Goal: Find specific page/section: Find specific page/section

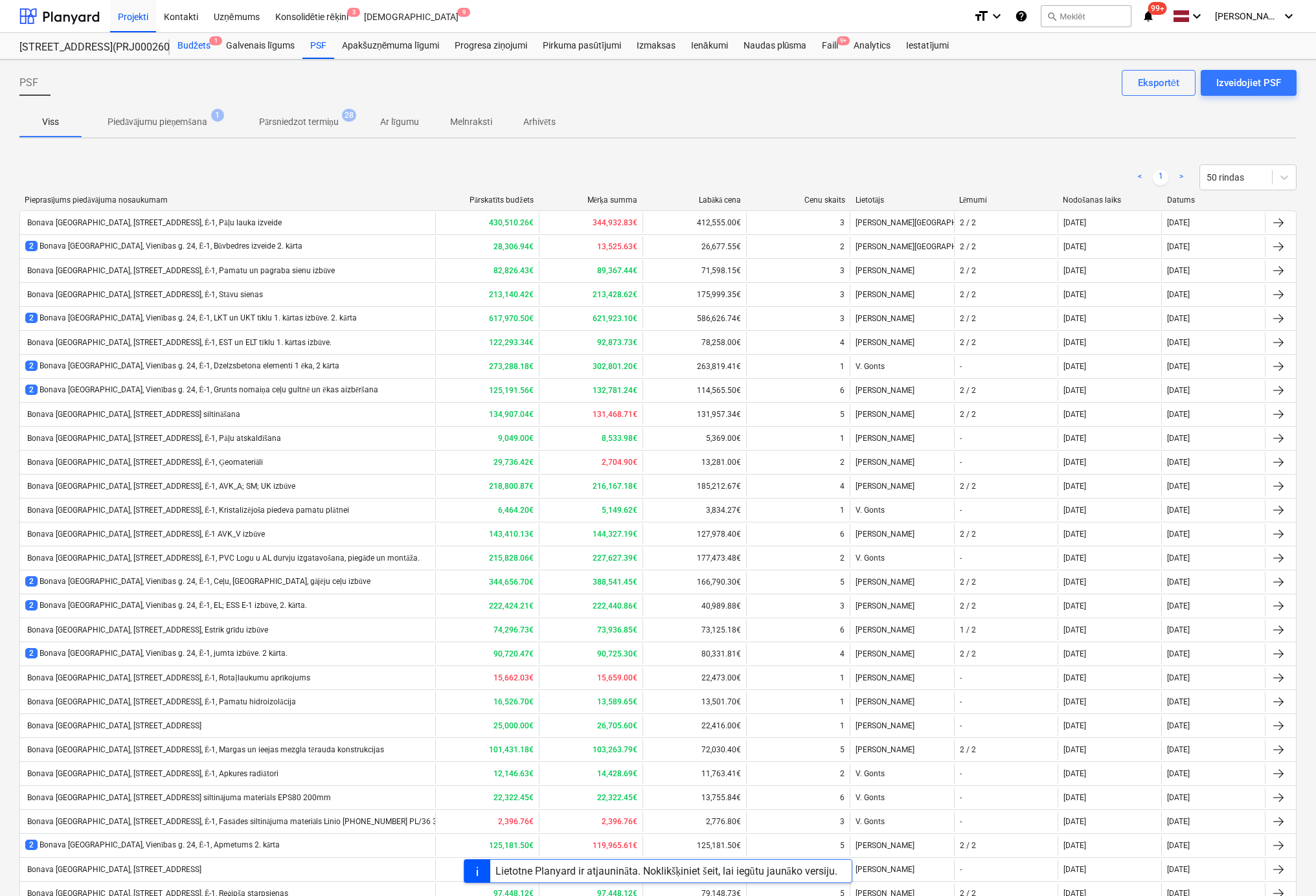
click at [194, 45] on div "Budžets 1" at bounding box center [194, 46] width 49 height 26
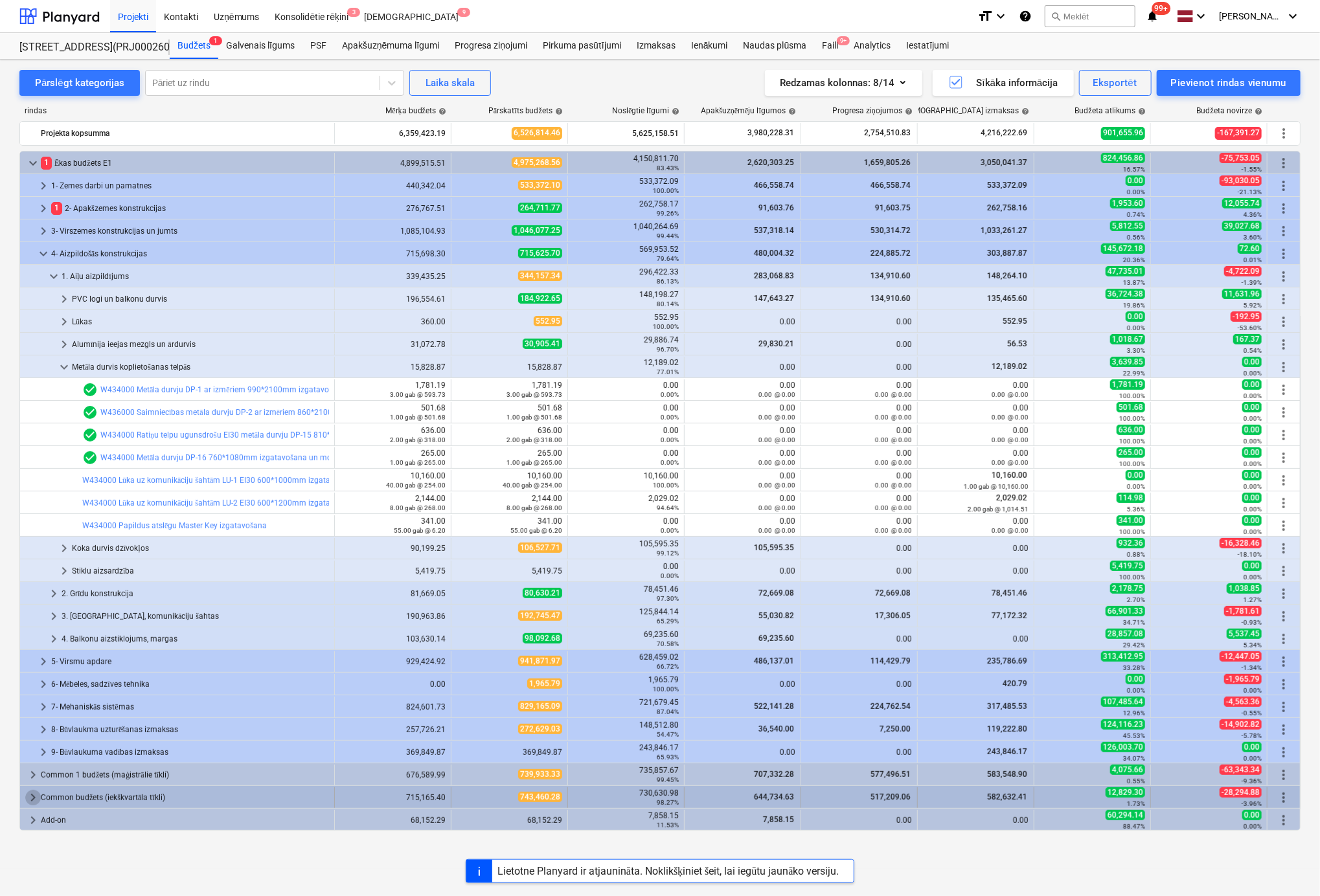
click at [33, 795] on span "keyboard_arrow_right" at bounding box center [33, 798] width 16 height 16
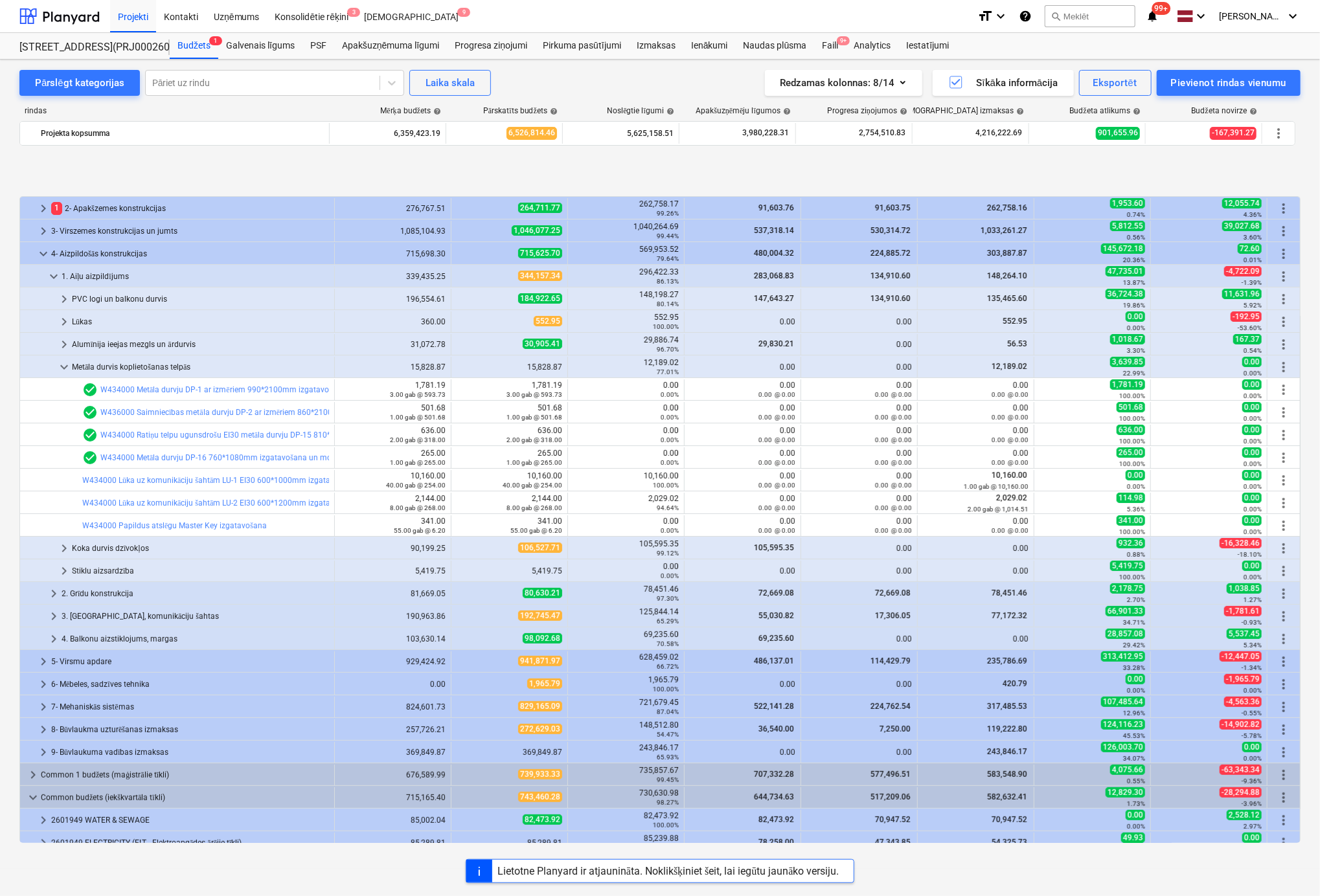
scroll to position [78, 0]
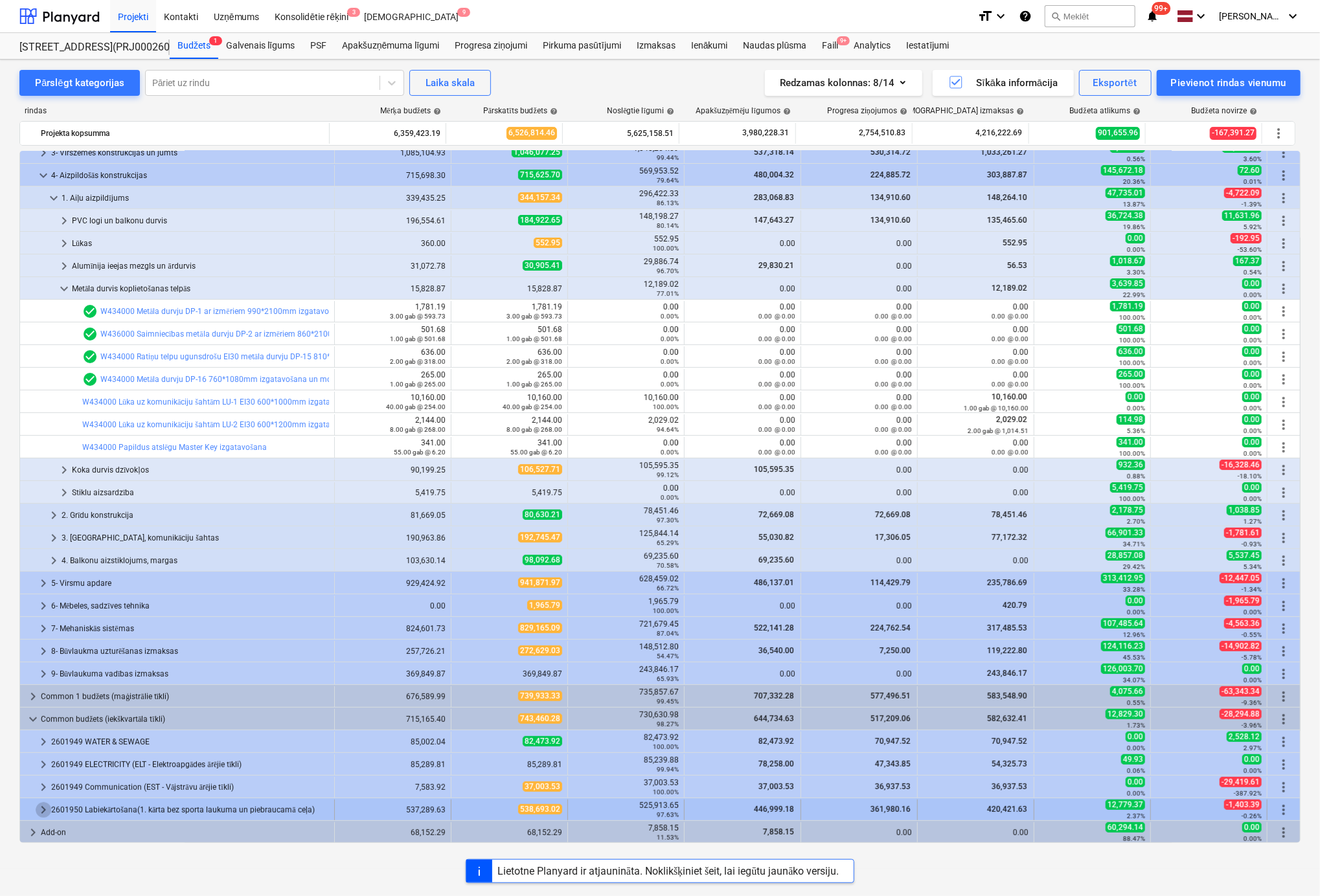
click at [38, 806] on span "keyboard_arrow_right" at bounding box center [44, 810] width 16 height 16
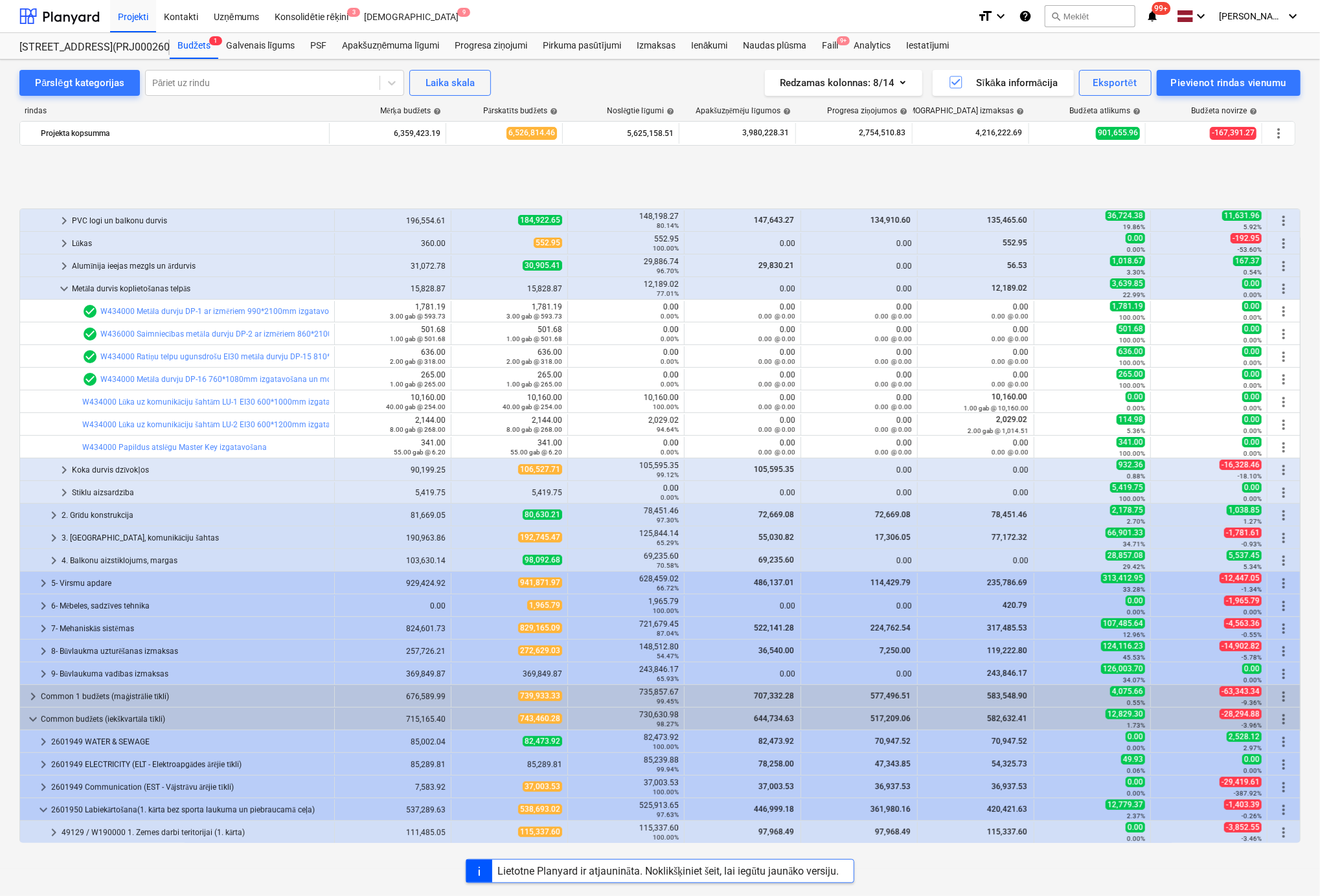
scroll to position [169, 0]
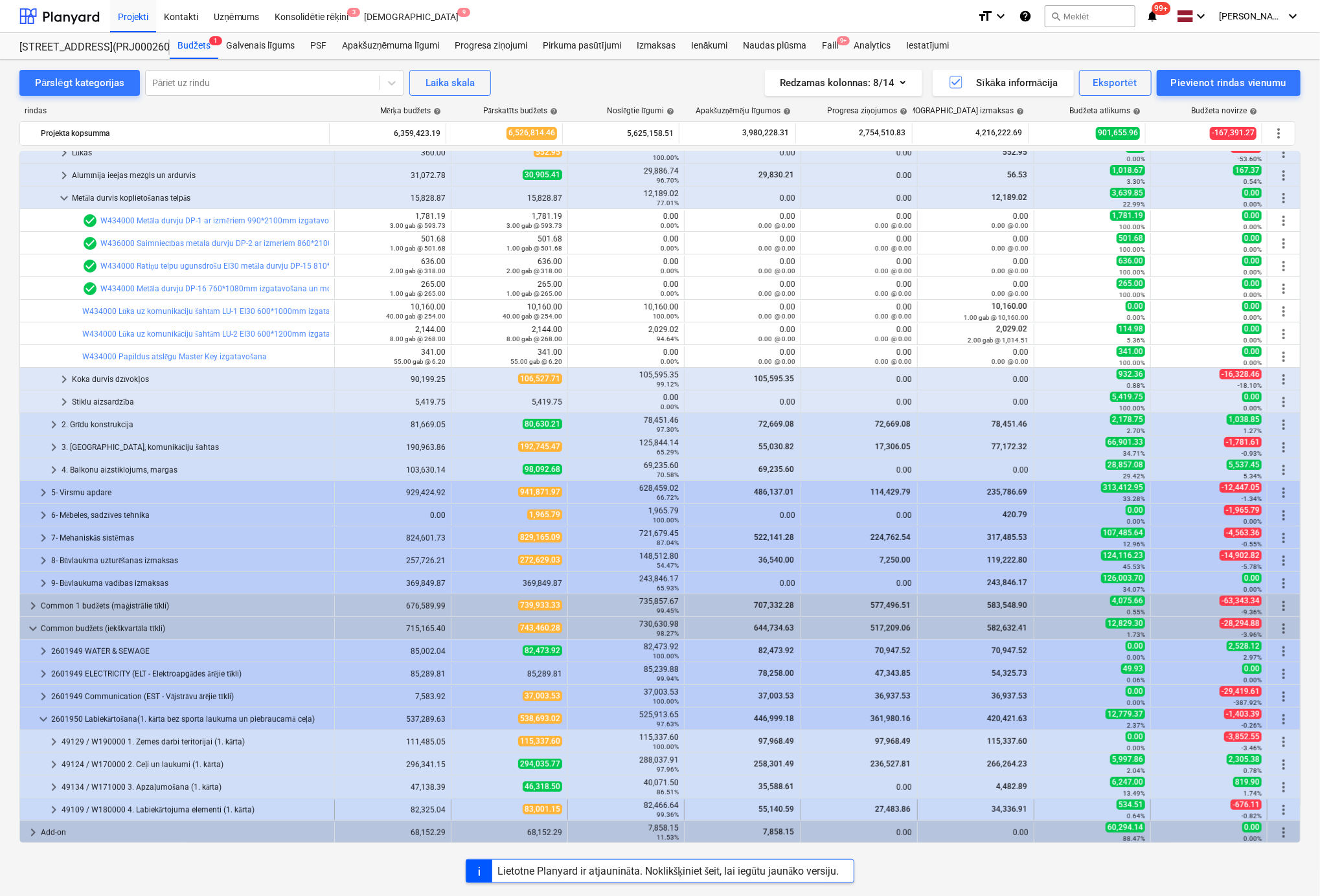
click at [55, 805] on span "keyboard_arrow_right" at bounding box center [54, 810] width 16 height 16
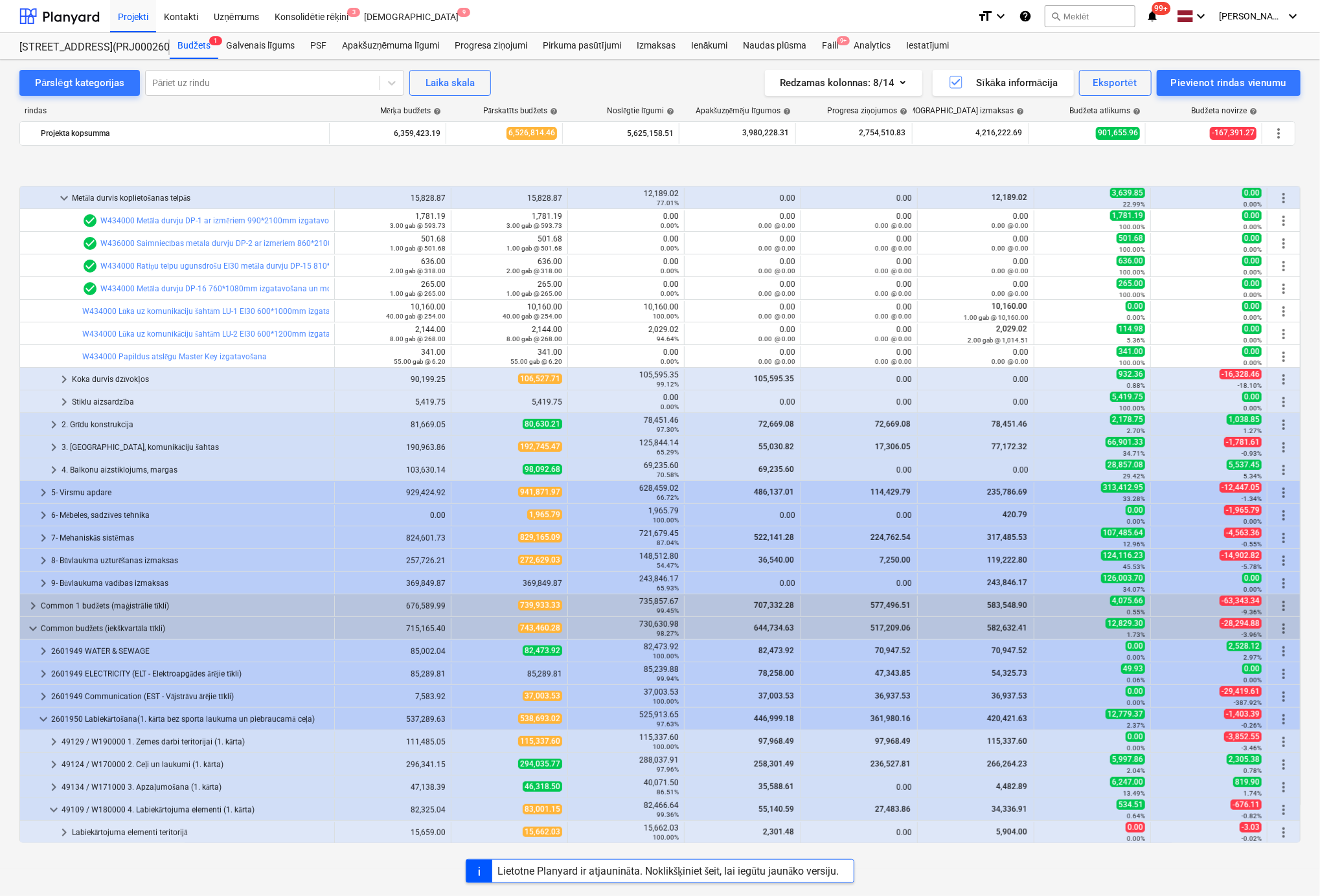
scroll to position [237, 0]
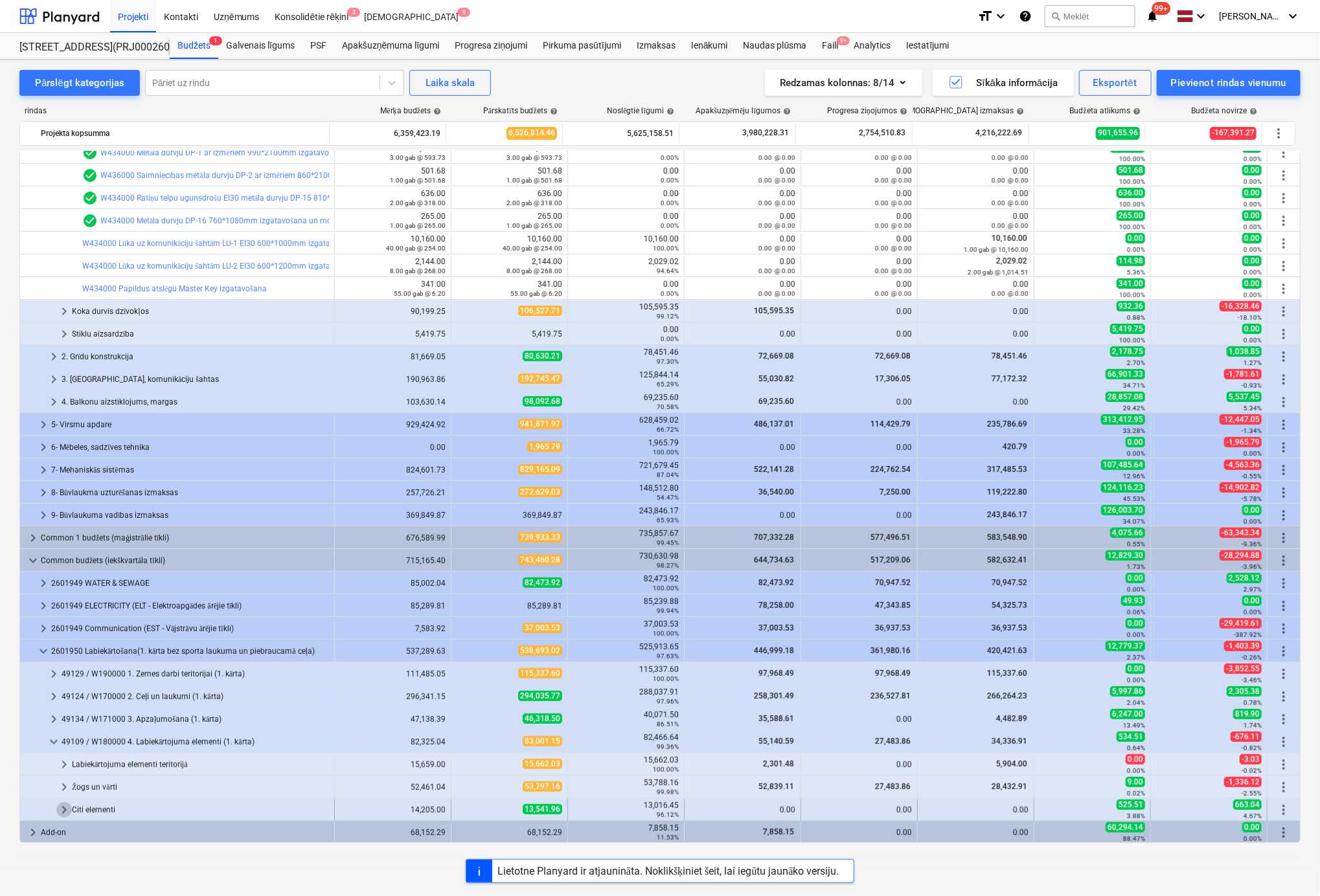
click at [67, 806] on span "keyboard_arrow_right" at bounding box center [64, 810] width 16 height 16
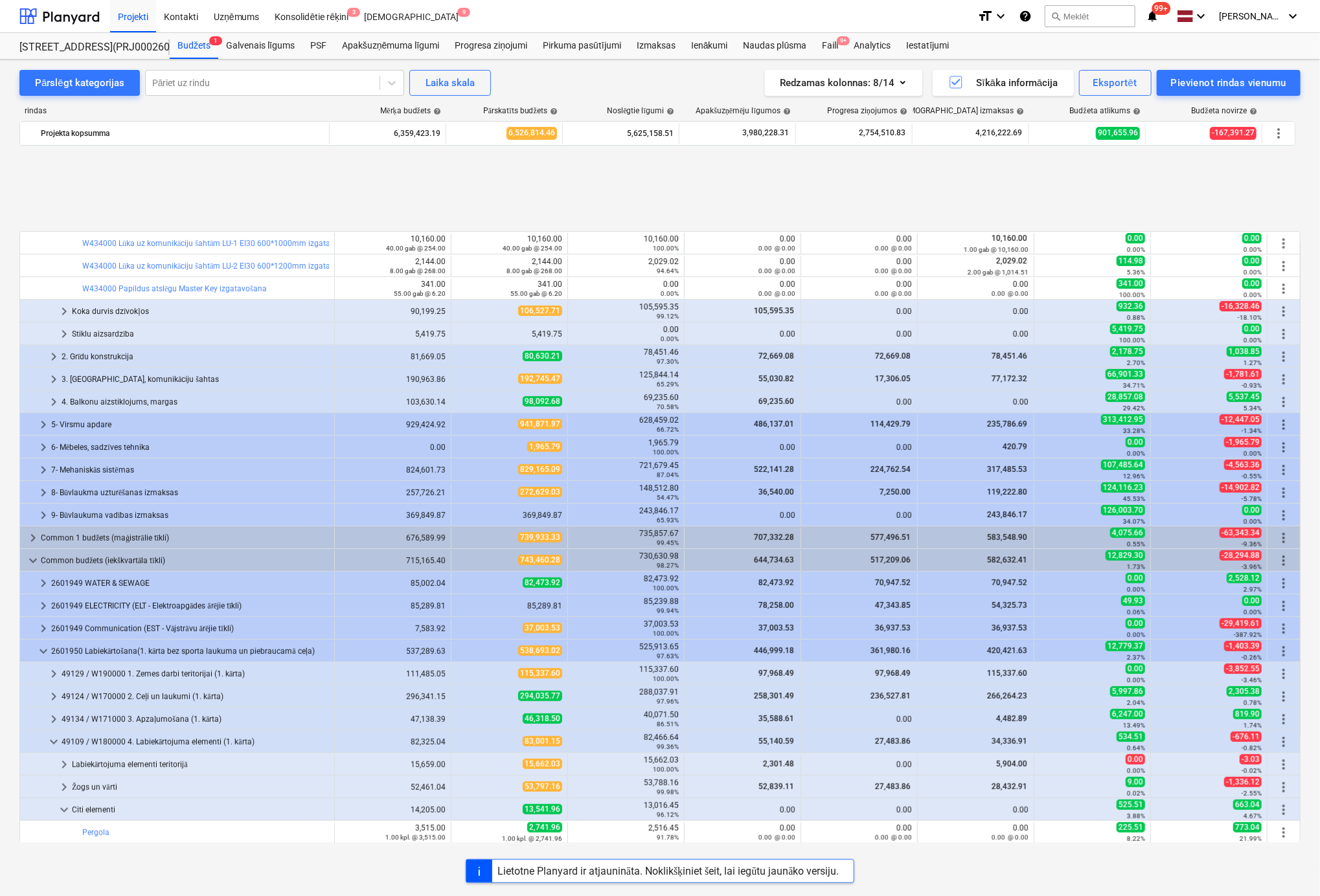
scroll to position [350, 0]
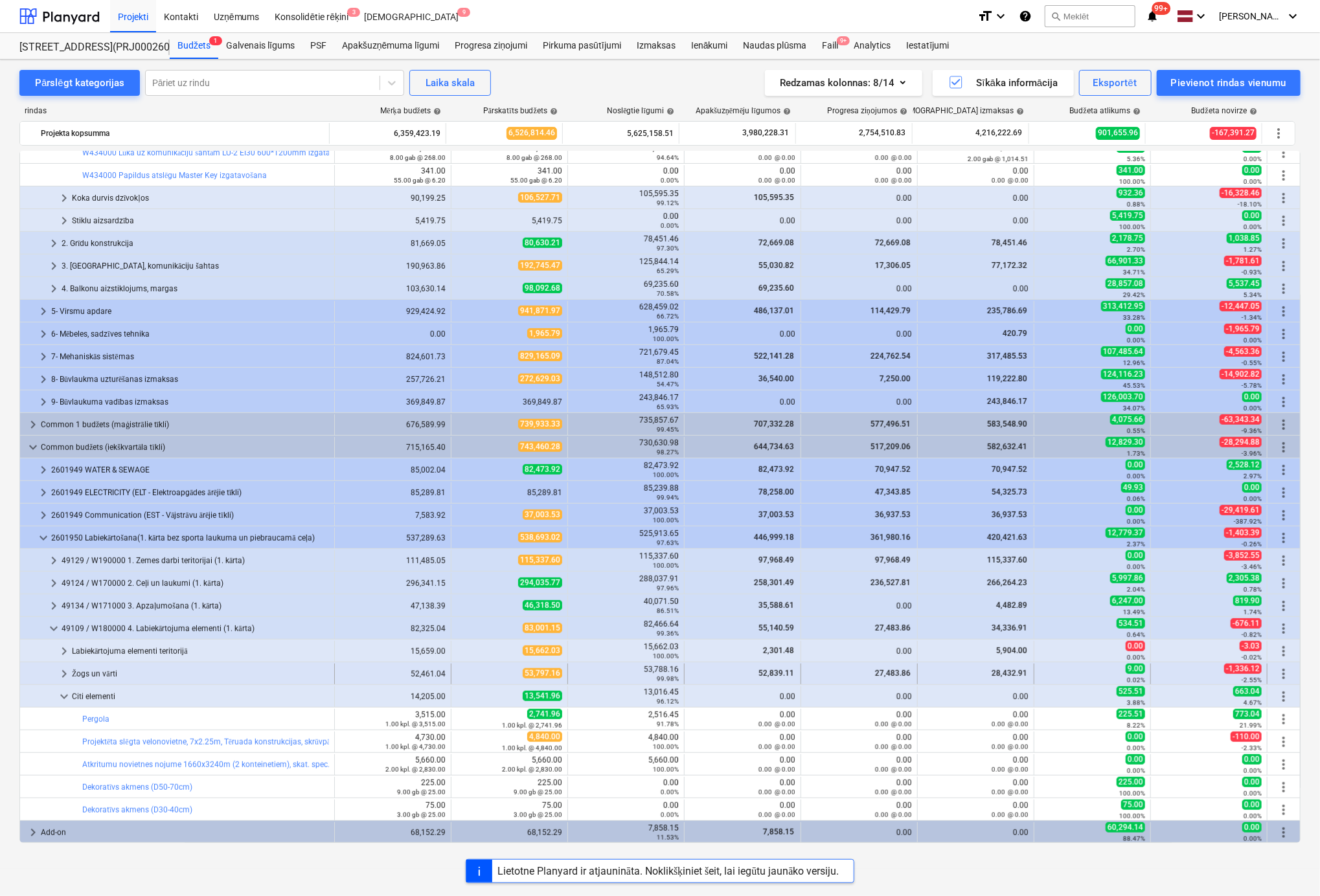
click at [62, 669] on span "keyboard_arrow_right" at bounding box center [64, 675] width 16 height 16
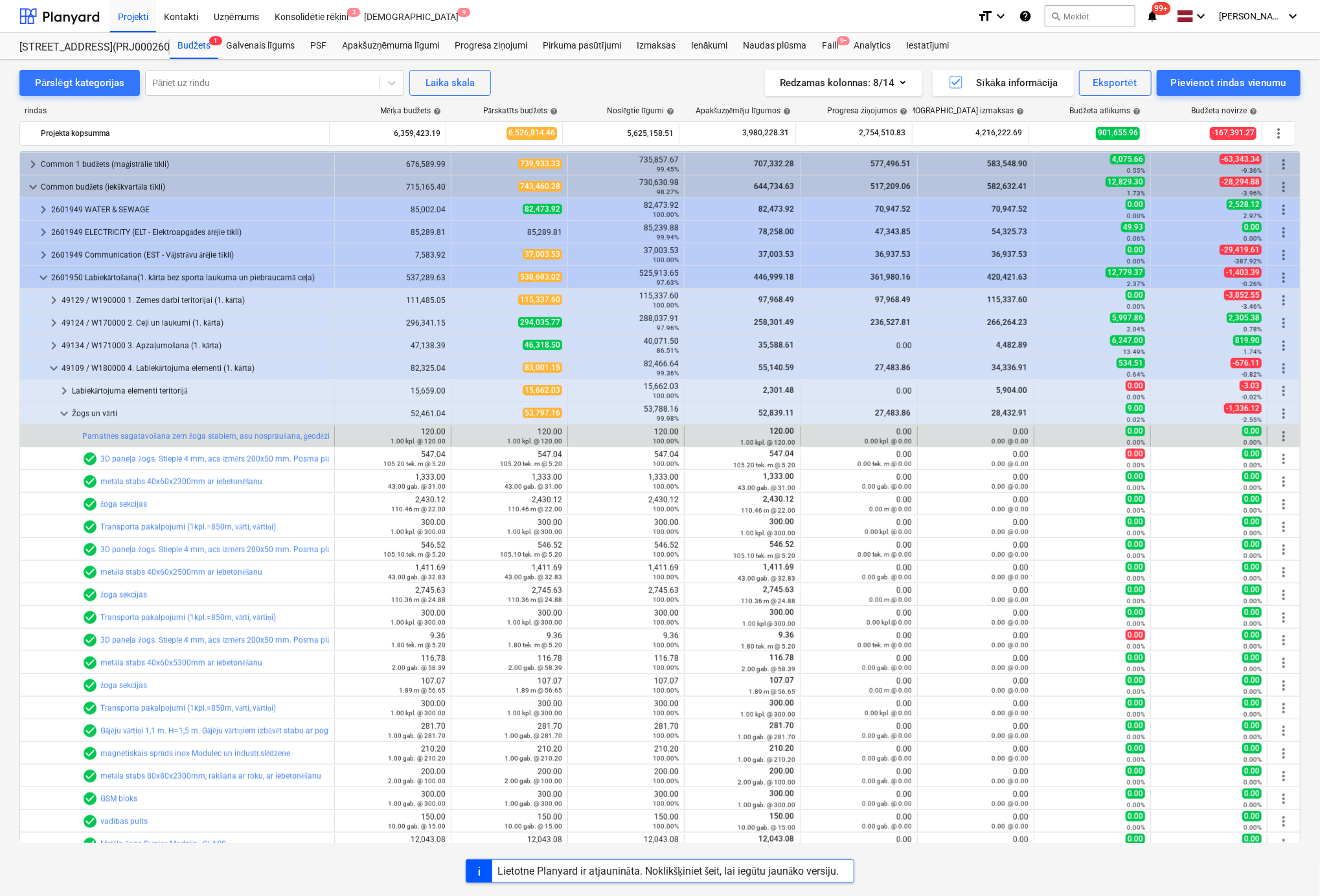
scroll to position [609, 0]
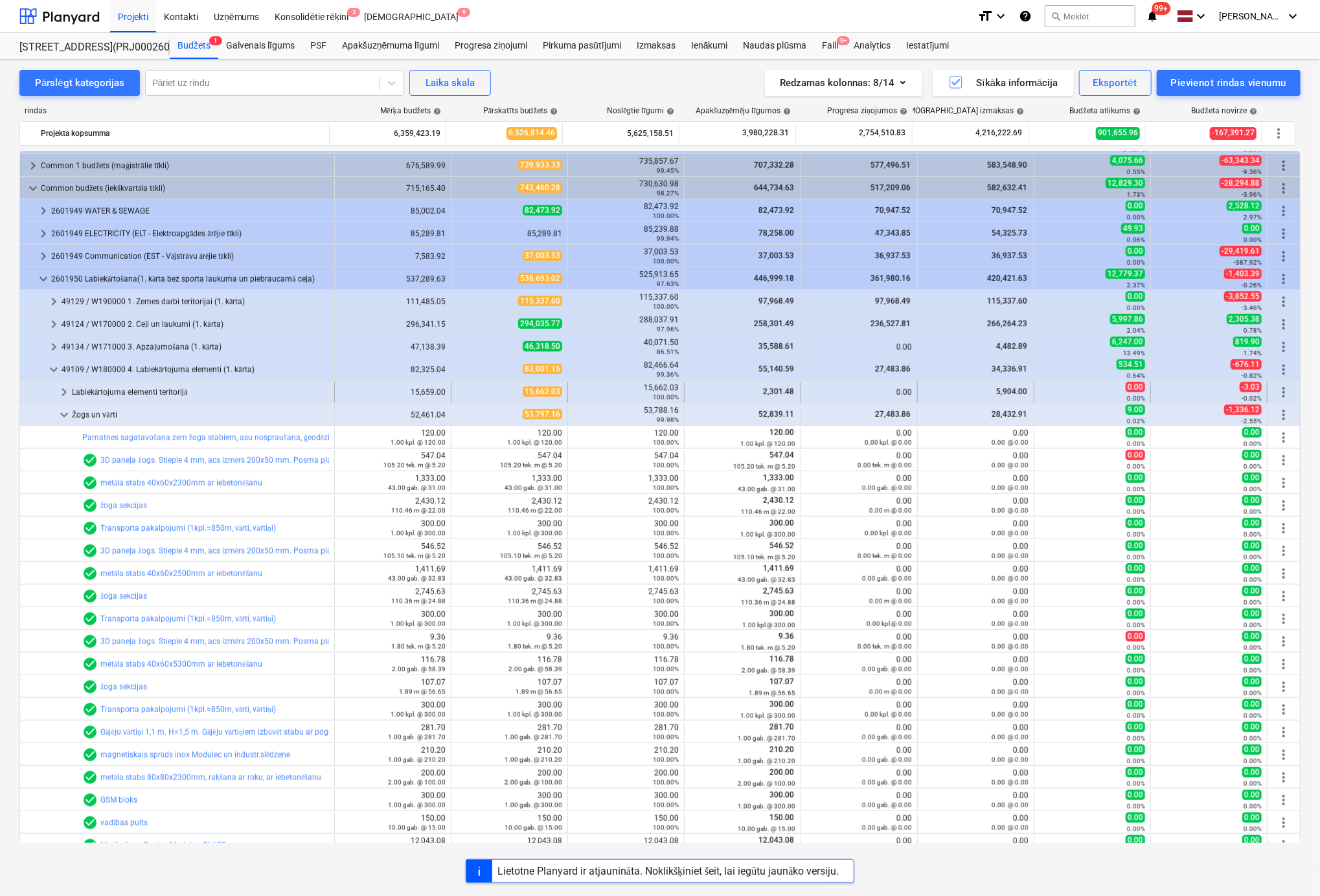
click at [66, 386] on span "keyboard_arrow_right" at bounding box center [64, 393] width 16 height 16
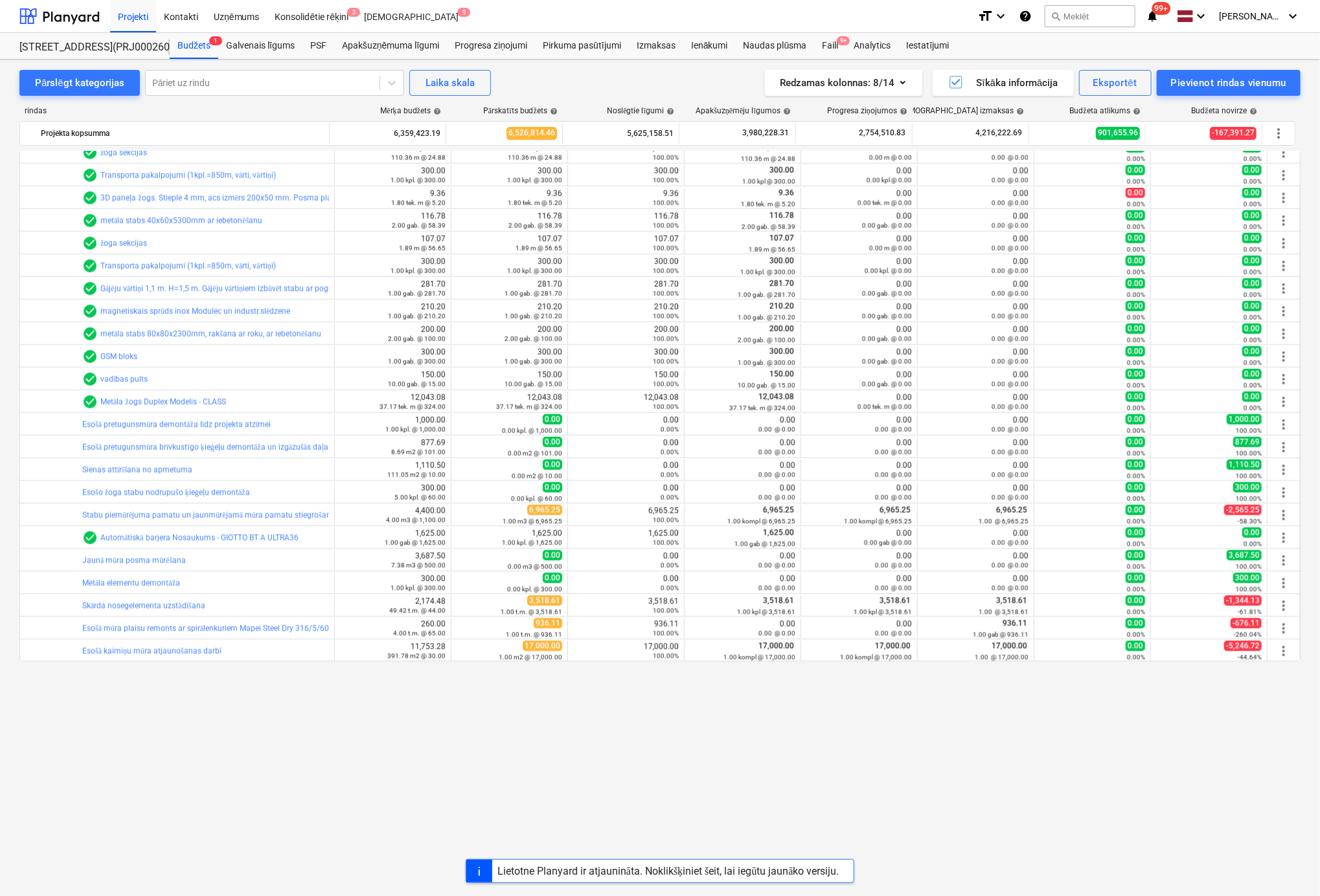
scroll to position [373, 0]
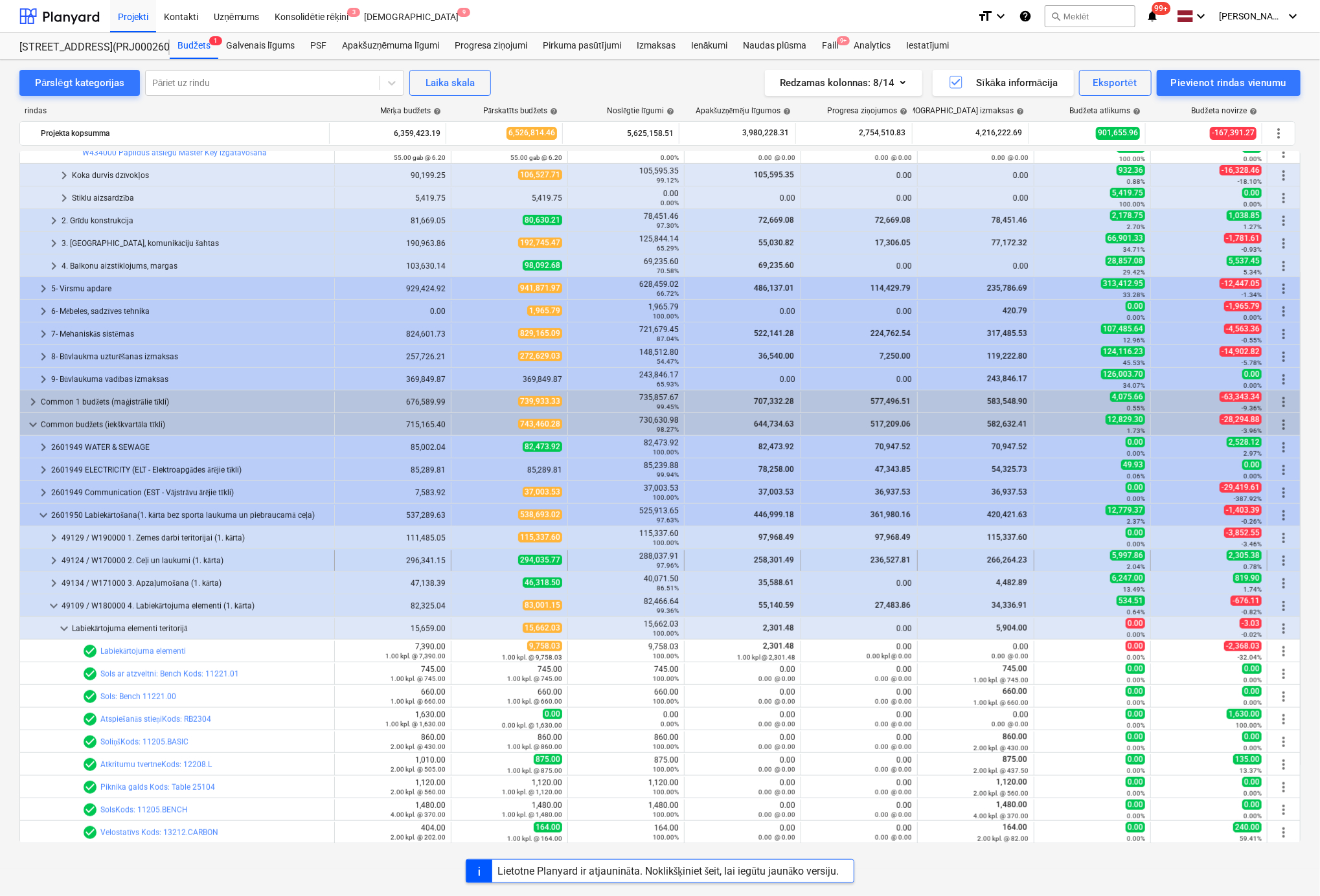
click at [53, 557] on span "keyboard_arrow_right" at bounding box center [54, 561] width 16 height 16
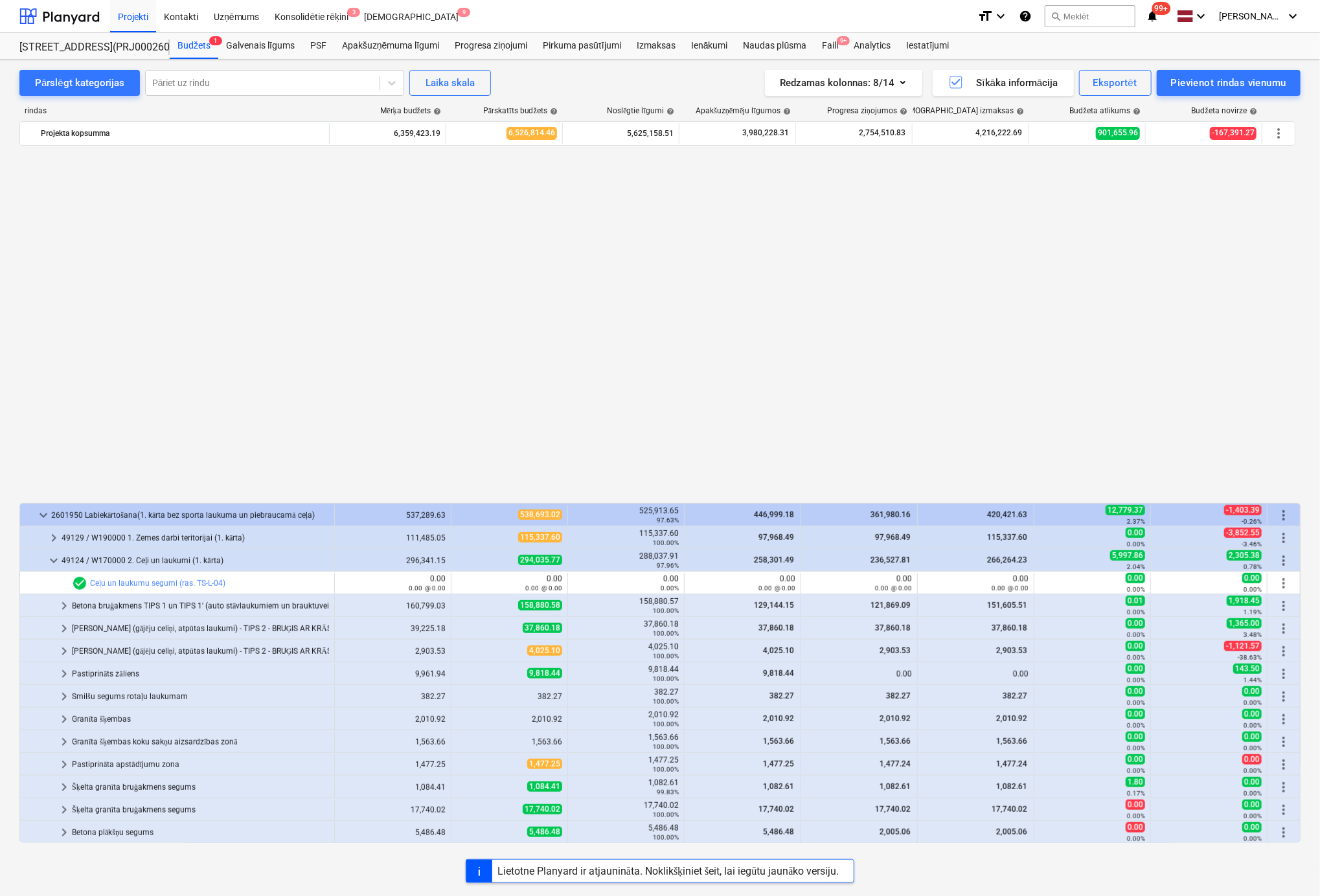
scroll to position [762, 0]
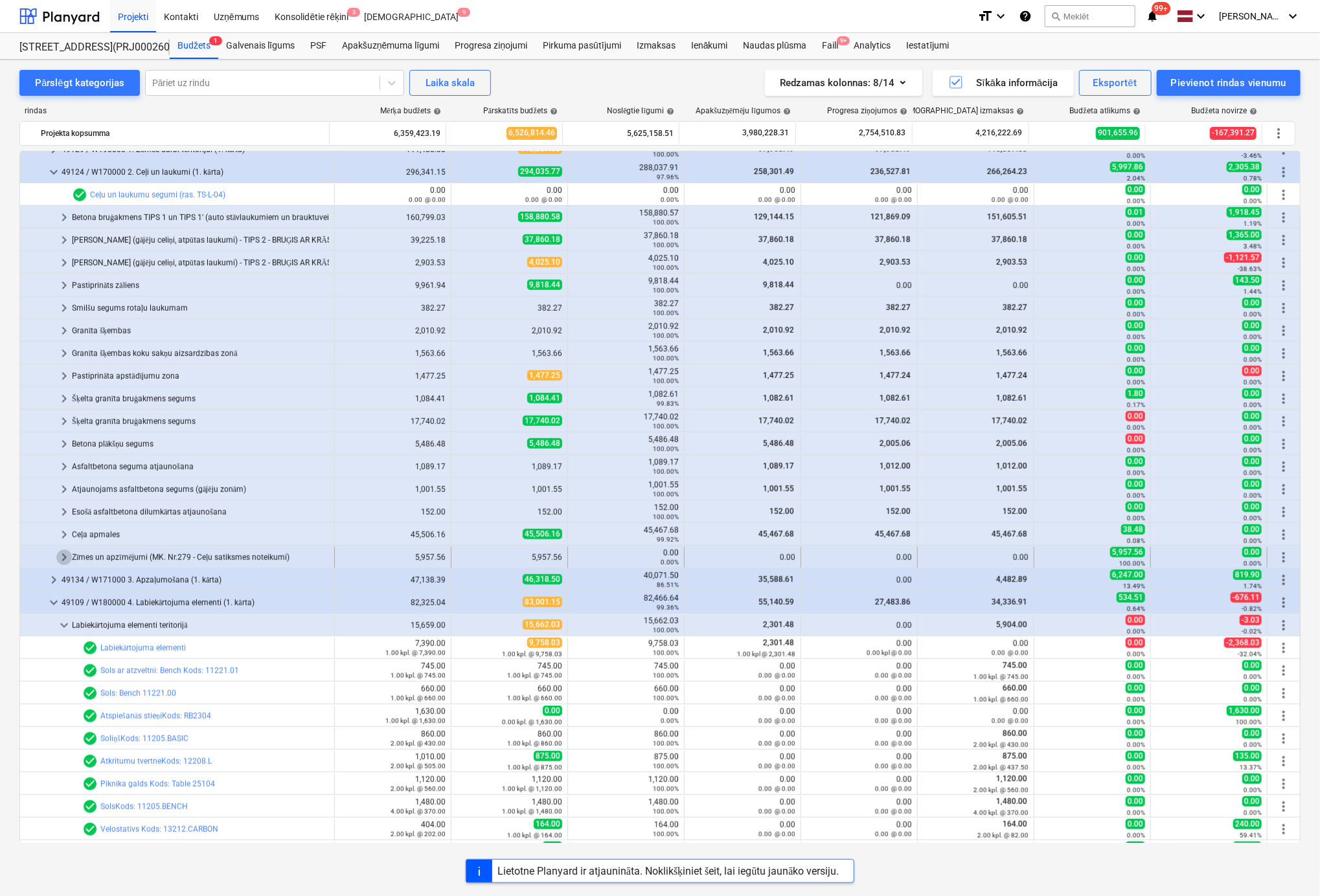
click at [61, 554] on span "keyboard_arrow_right" at bounding box center [64, 558] width 16 height 16
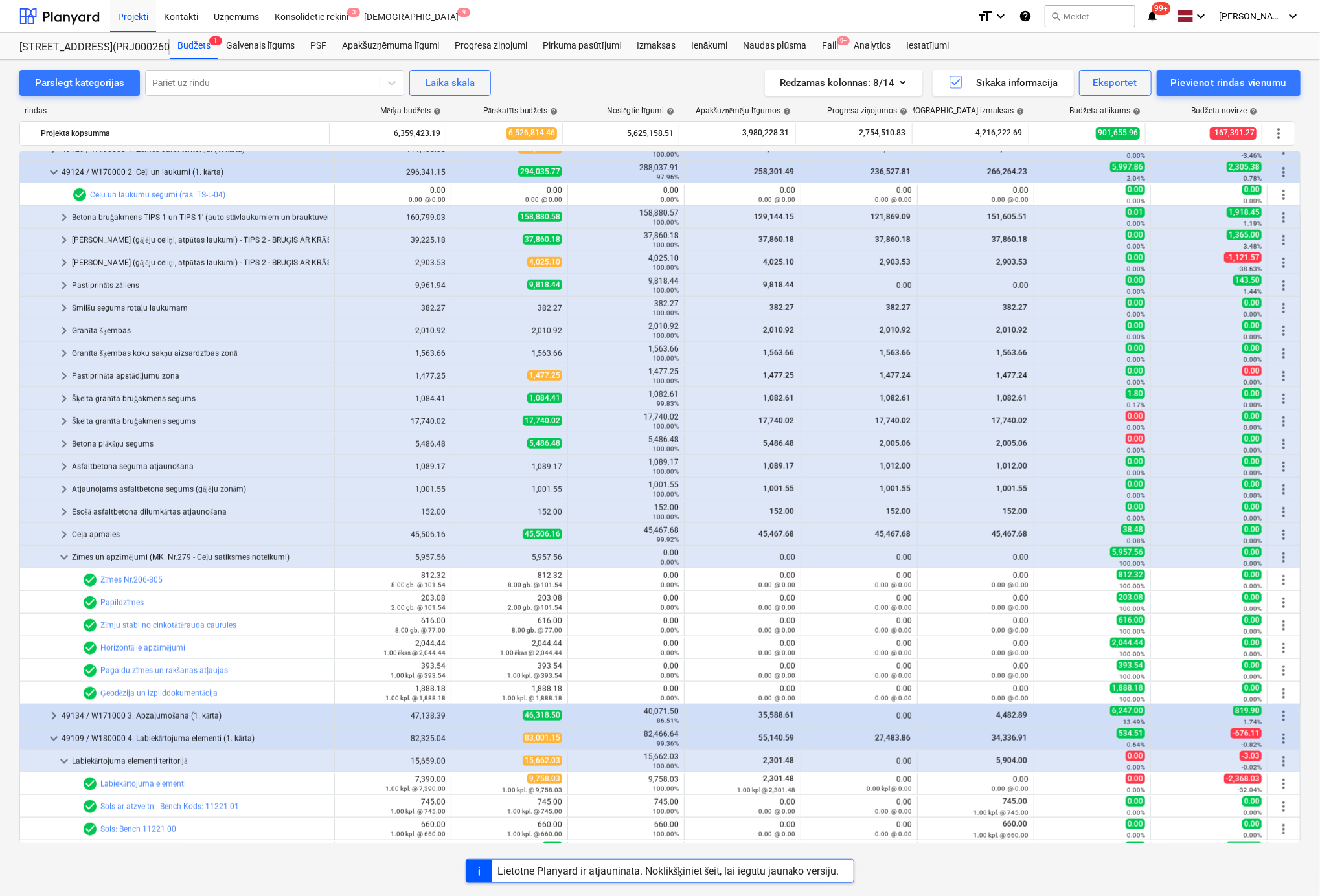
scroll to position [373, 0]
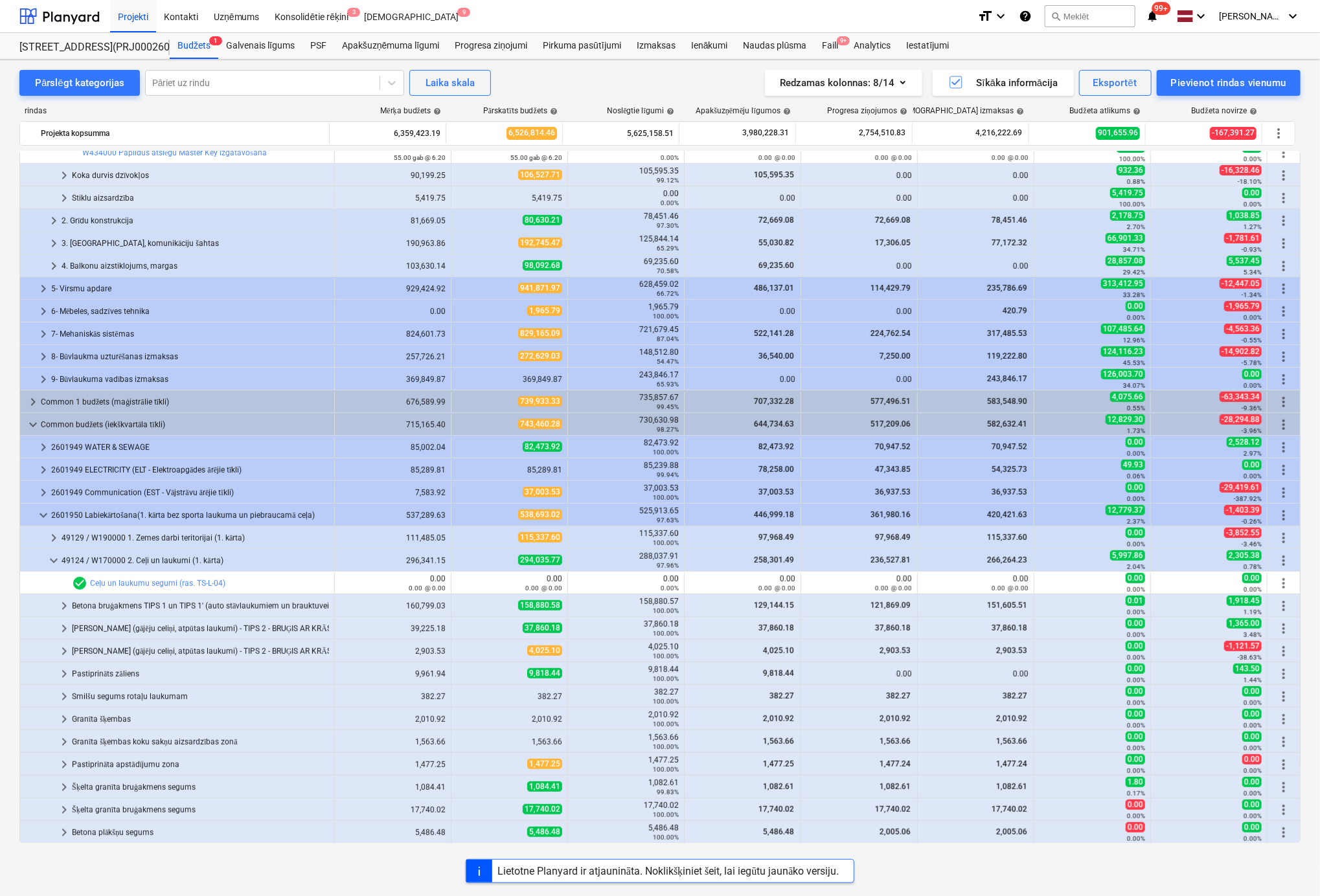
click at [518, 18] on div "Projekti Kontakti Uzņēmums Konsolidētie rēķini 3 Iesūtne 9" at bounding box center [538, 16] width 857 height 32
